Goal: Share content

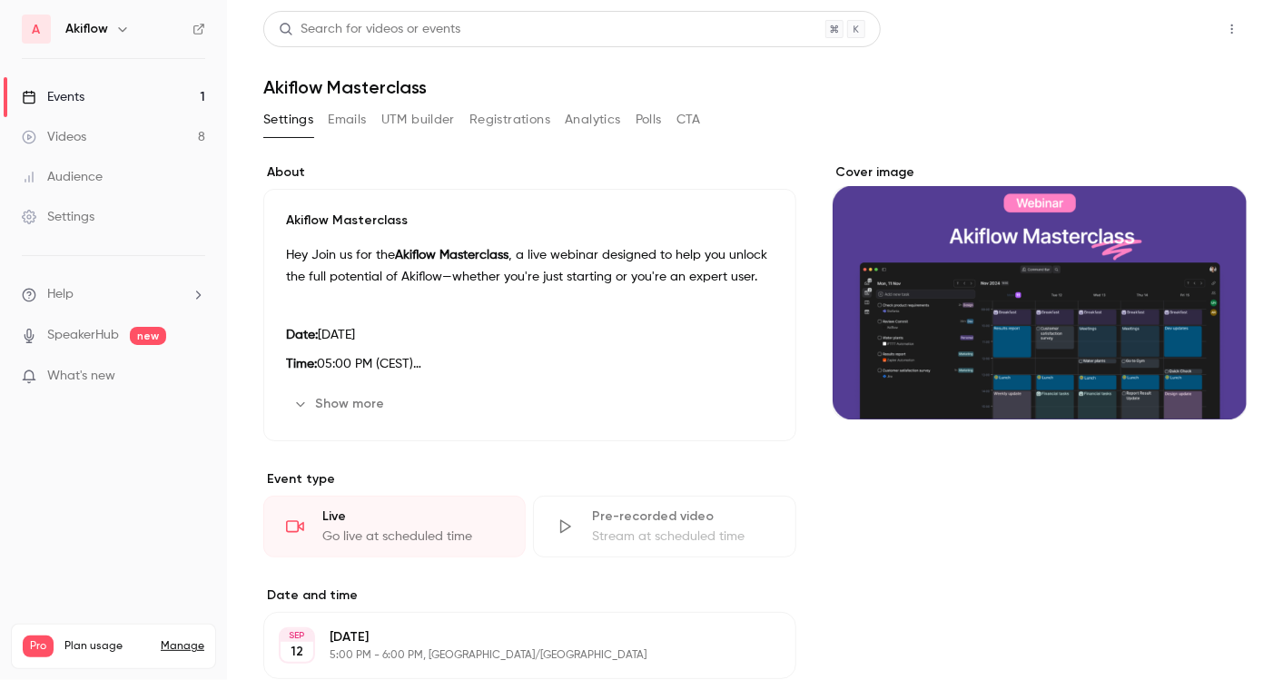
click at [1141, 45] on button "Share" at bounding box center [1167, 29] width 72 height 36
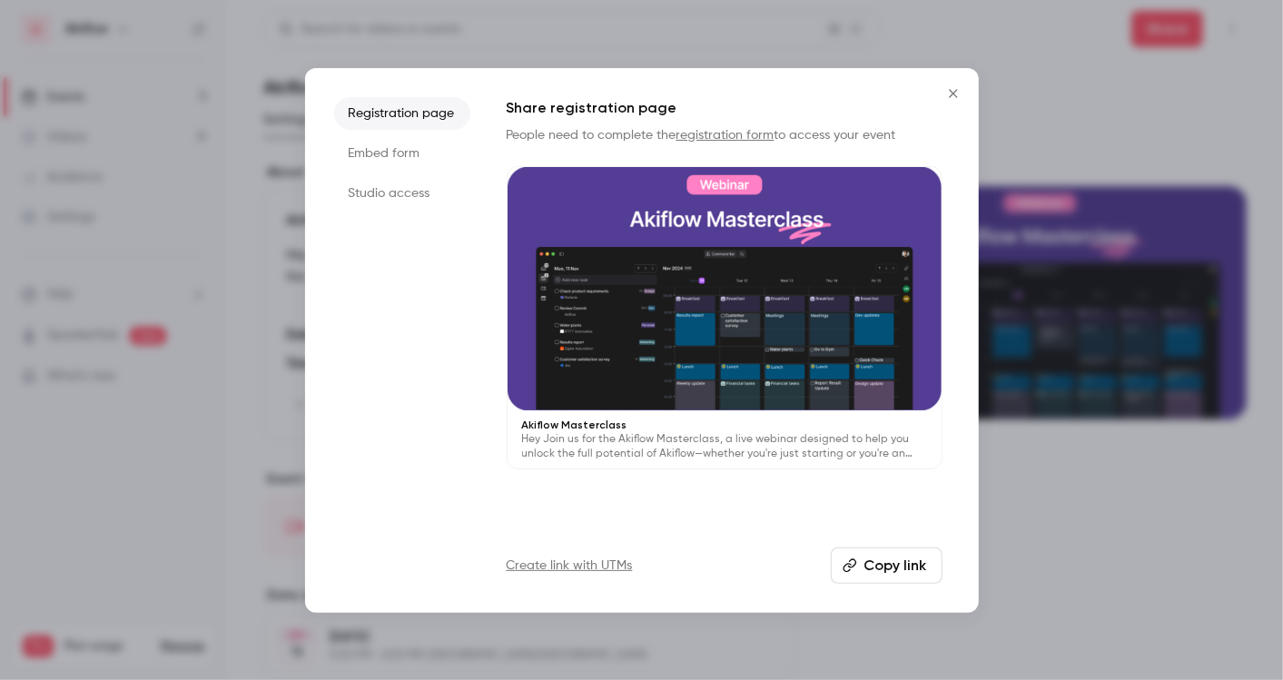
click at [911, 562] on button "Copy link" at bounding box center [887, 566] width 112 height 36
click at [1098, 538] on div at bounding box center [641, 340] width 1283 height 680
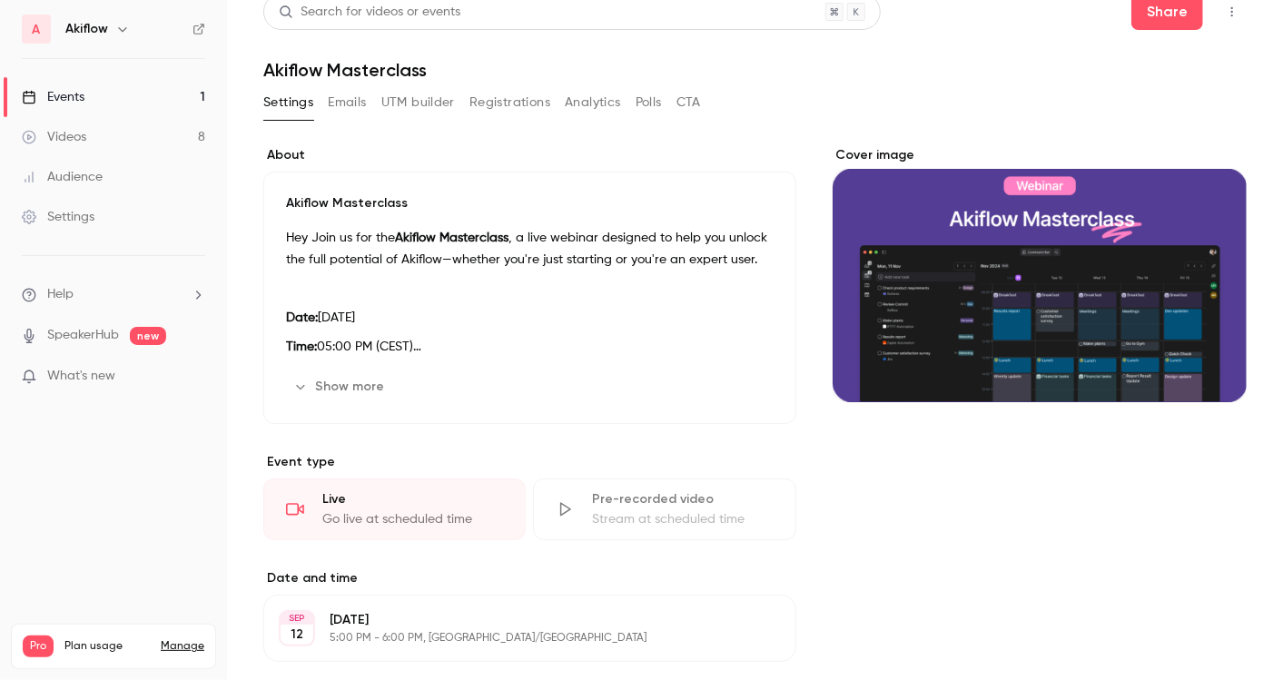
scroll to position [15, 0]
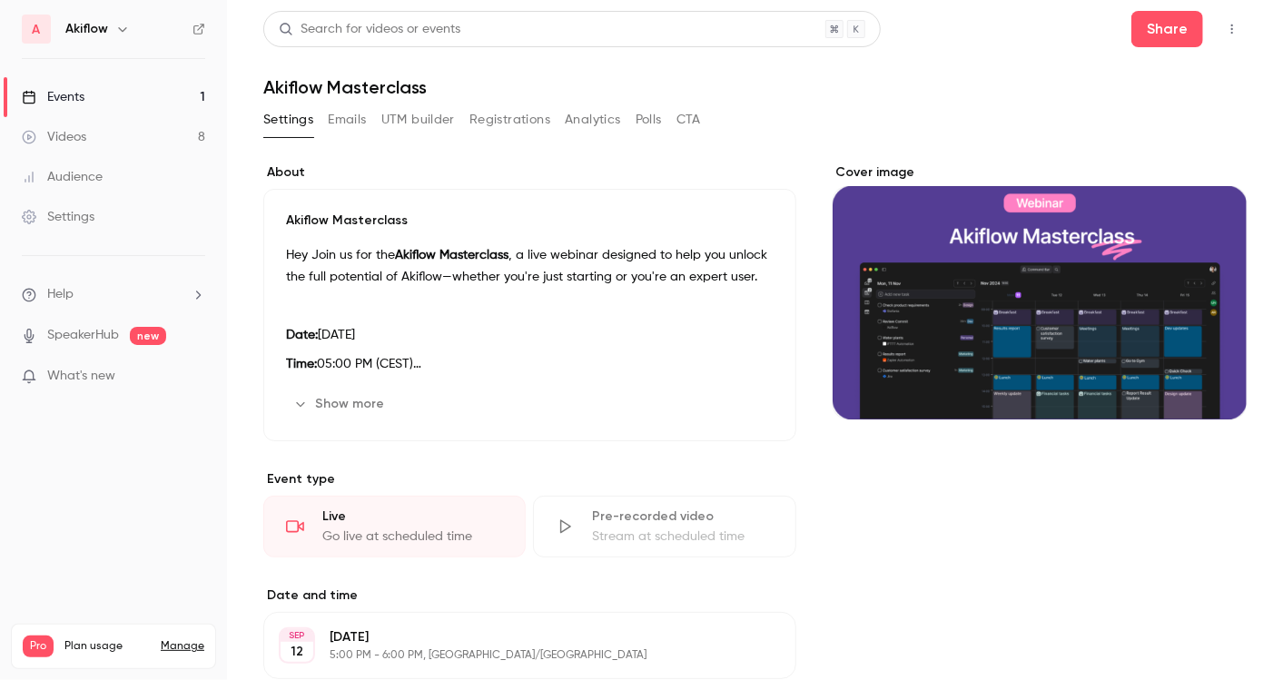
click at [1133, 51] on header "Search for videos or events Share Akiflow Masterclass" at bounding box center [754, 54] width 983 height 87
click at [1153, 21] on button "Share" at bounding box center [1167, 29] width 72 height 36
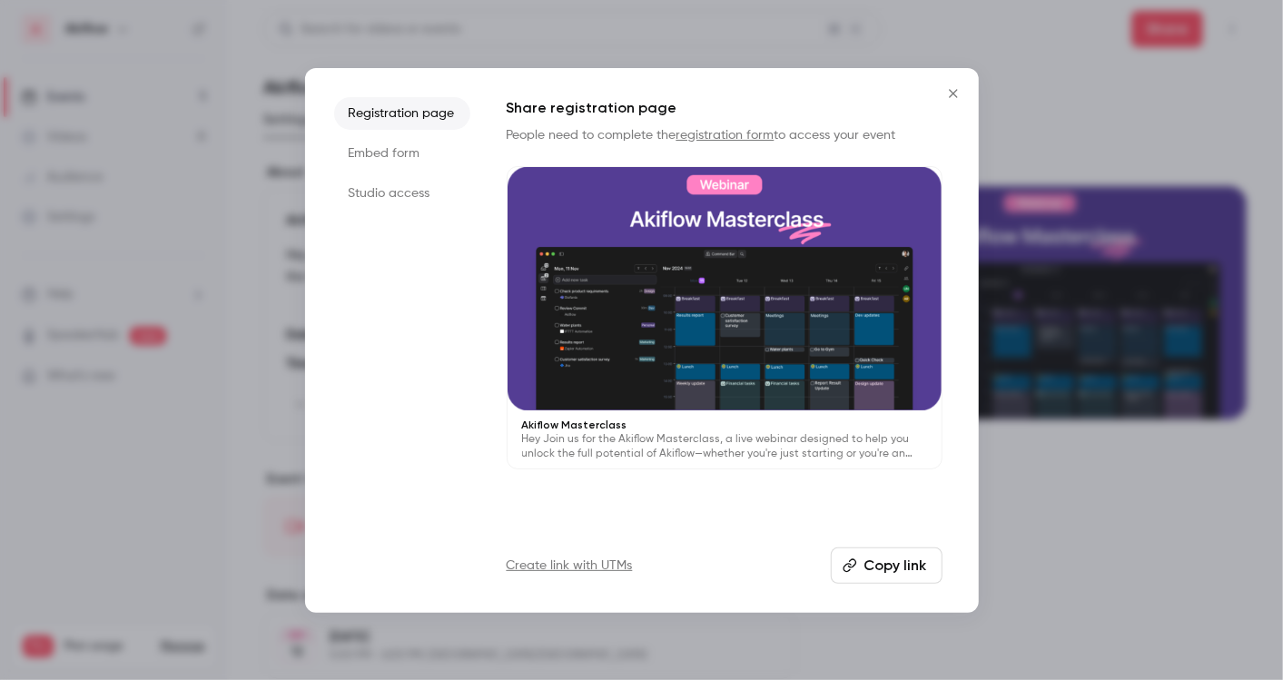
click at [866, 566] on button "Copy link" at bounding box center [887, 566] width 112 height 36
click at [883, 545] on div "Share registration page People need to complete the registration form to access…" at bounding box center [725, 340] width 436 height 487
click at [882, 555] on button "Copy link" at bounding box center [887, 566] width 112 height 36
click at [899, 577] on button "Copy link" at bounding box center [887, 566] width 112 height 36
